Goal: Transaction & Acquisition: Purchase product/service

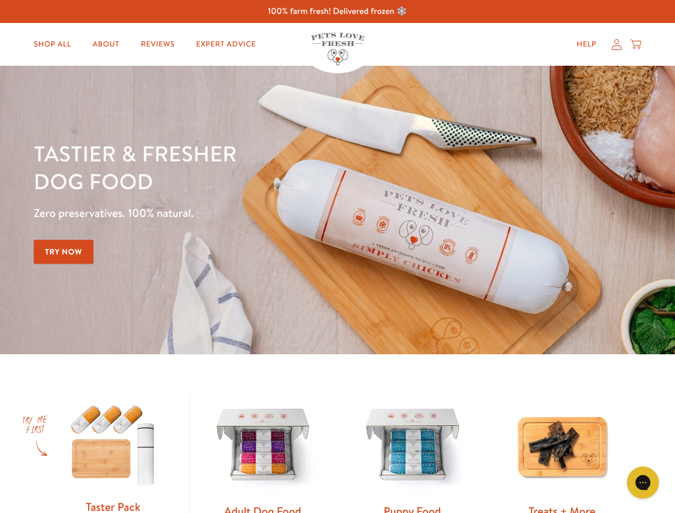
click at [337, 257] on div "Tastier & fresher dog food Zero preservatives. 100% natural. Try Now" at bounding box center [236, 210] width 405 height 141
click at [643, 483] on icon "Gorgias live chat" at bounding box center [643, 483] width 10 height 10
